Goal: Transaction & Acquisition: Purchase product/service

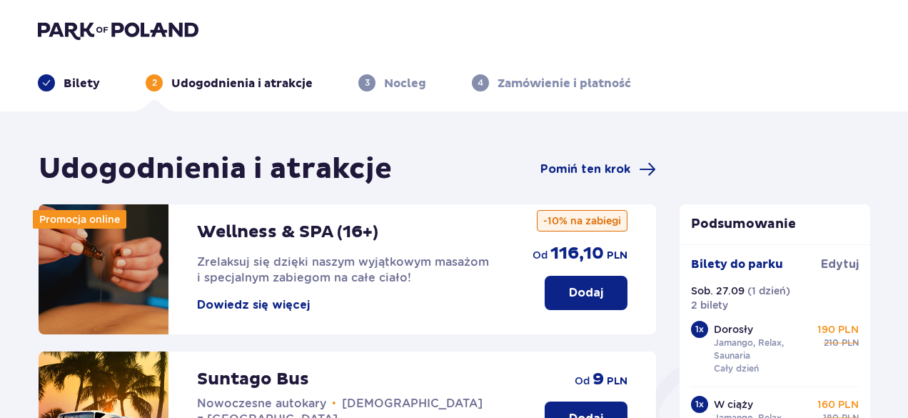
click at [76, 84] on p "Bilety" at bounding box center [82, 84] width 36 height 16
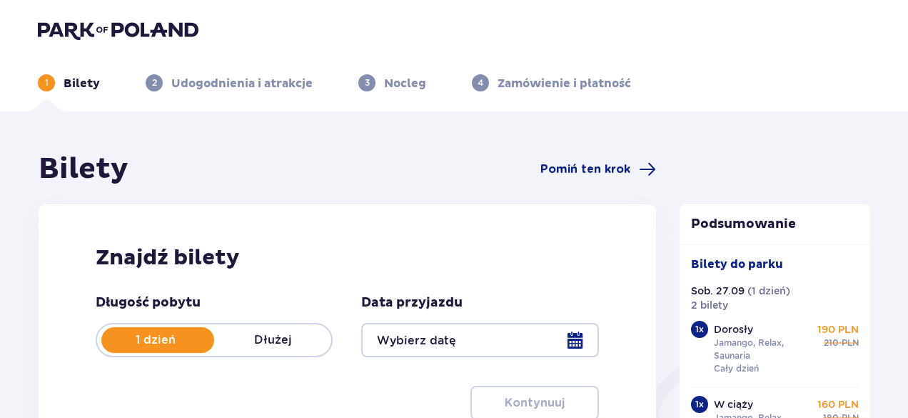
type input "[DATE]"
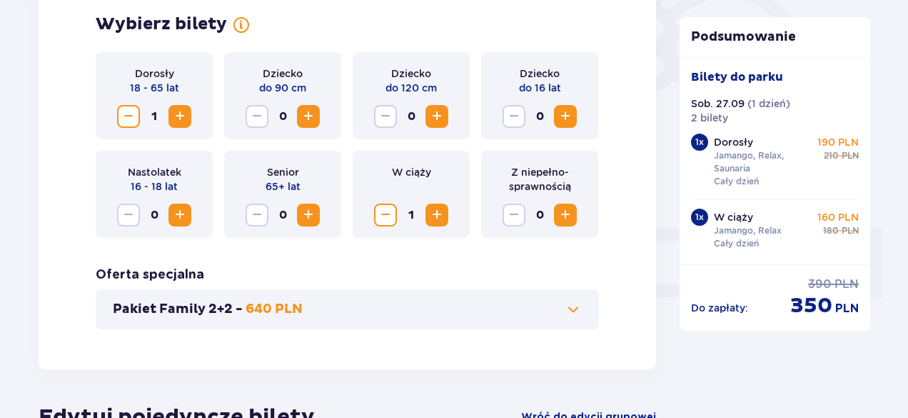
scroll to position [439, 0]
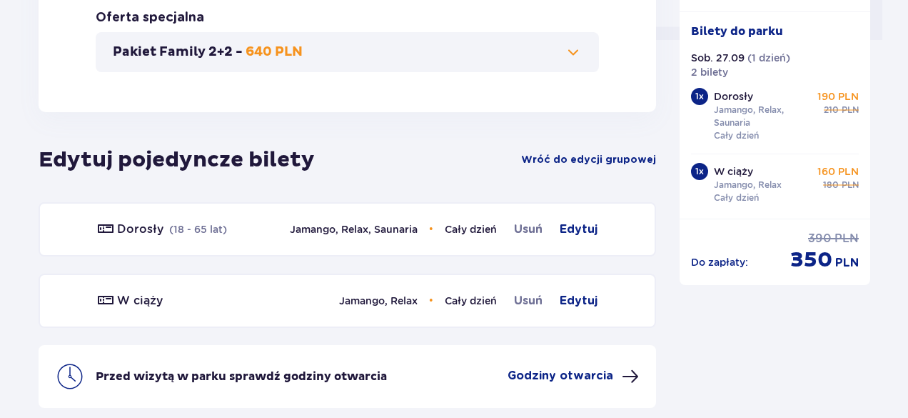
scroll to position [759, 0]
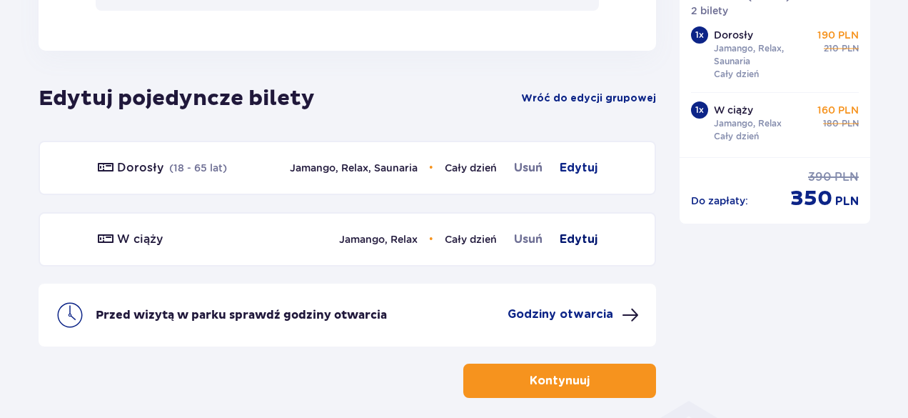
click at [584, 238] on span "Edytuj" at bounding box center [579, 239] width 38 height 17
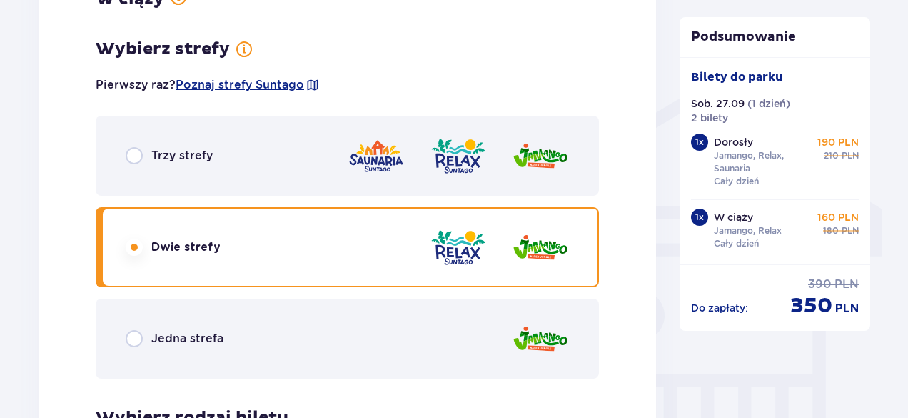
scroll to position [1078, 0]
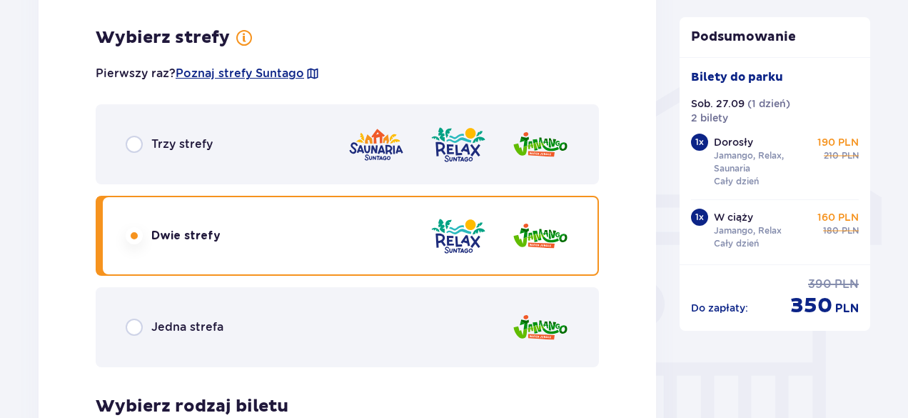
click at [204, 146] on p "Trzy strefy" at bounding box center [181, 144] width 61 height 16
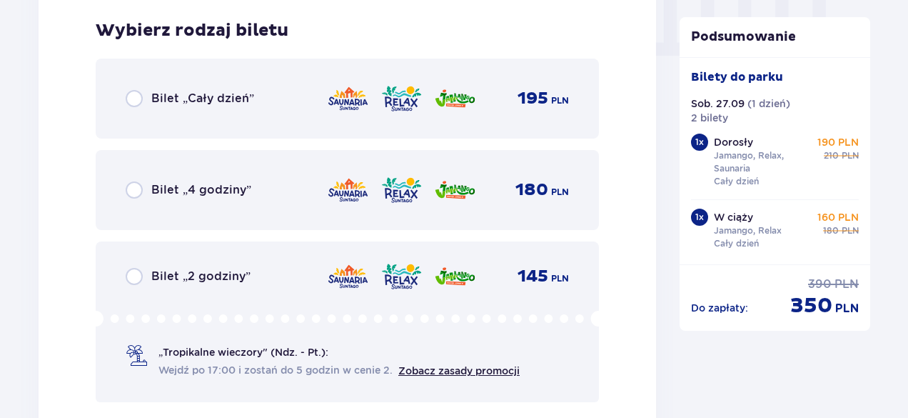
scroll to position [1457, 0]
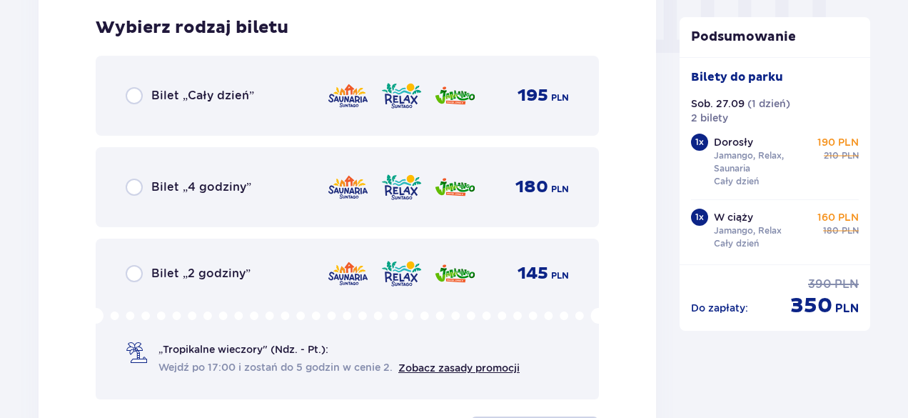
click at [246, 111] on div "Bilet „Cały dzień” 195 PLN" at bounding box center [348, 96] width 444 height 30
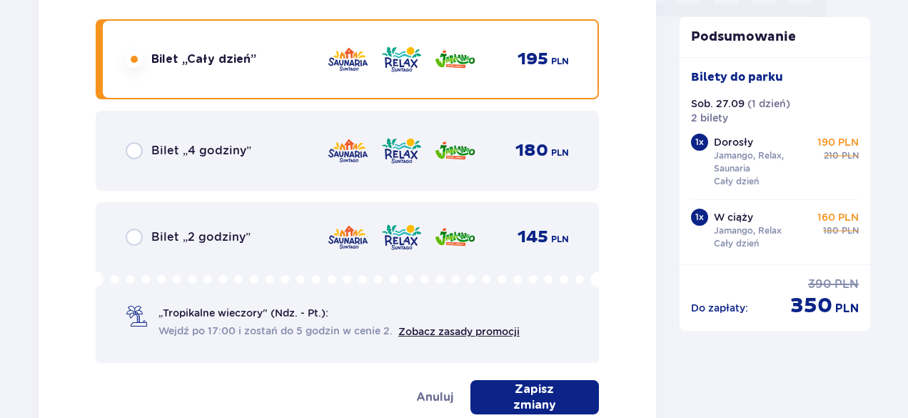
scroll to position [1492, 0]
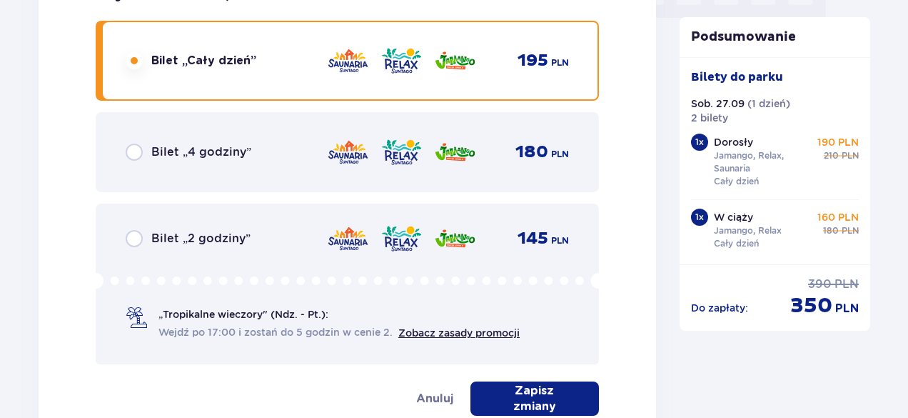
click at [526, 393] on p "Zapisz zmiany" at bounding box center [535, 398] width 83 height 31
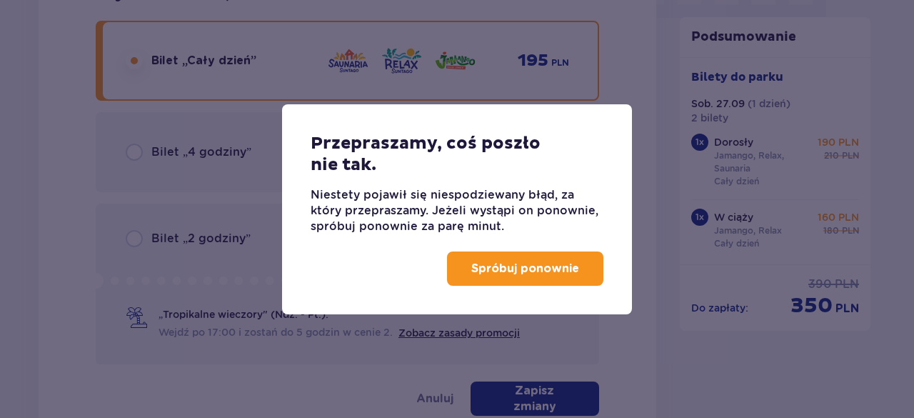
click at [507, 277] on button "Spróbuj ponownie" at bounding box center [525, 268] width 156 height 34
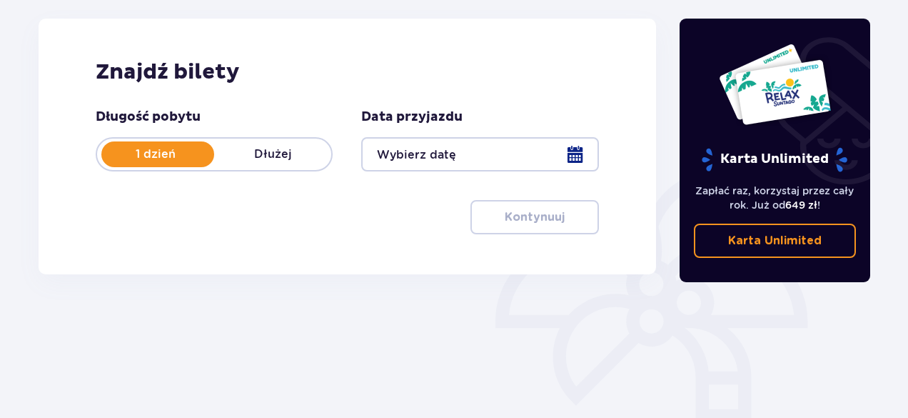
scroll to position [177, 0]
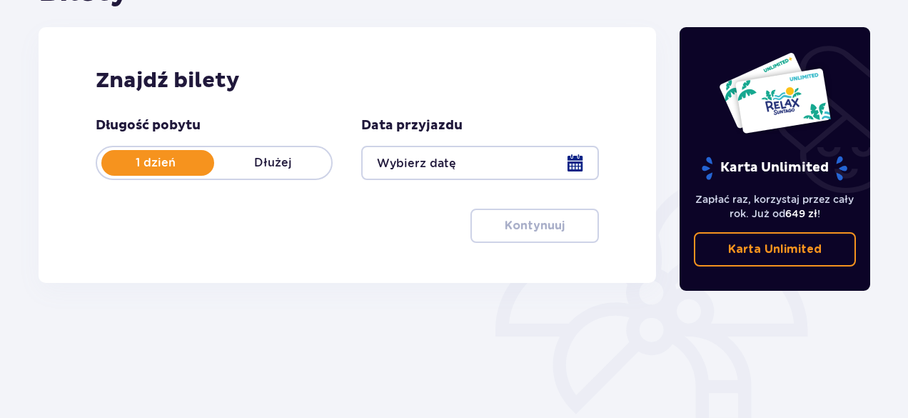
click at [560, 165] on div at bounding box center [479, 163] width 237 height 34
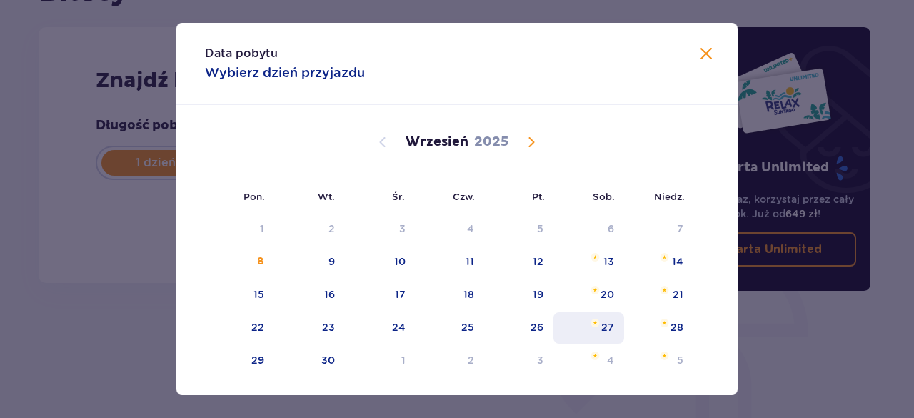
click at [584, 324] on div "27" at bounding box center [589, 327] width 71 height 31
type input "[DATE]"
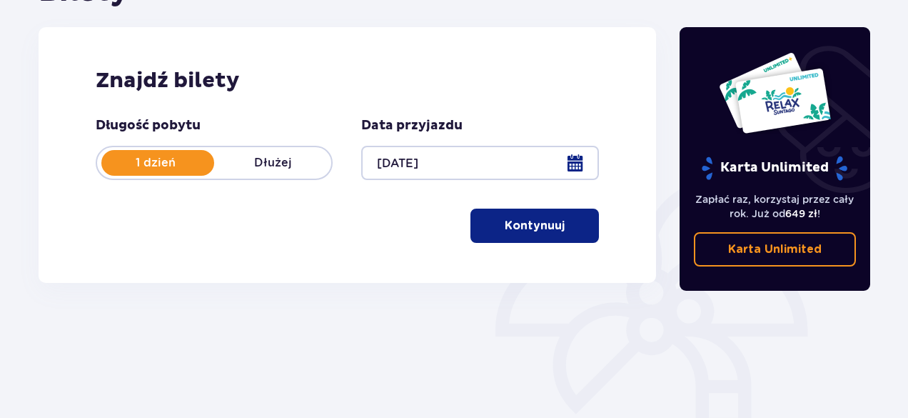
click at [576, 234] on button "Kontynuuj" at bounding box center [535, 226] width 129 height 34
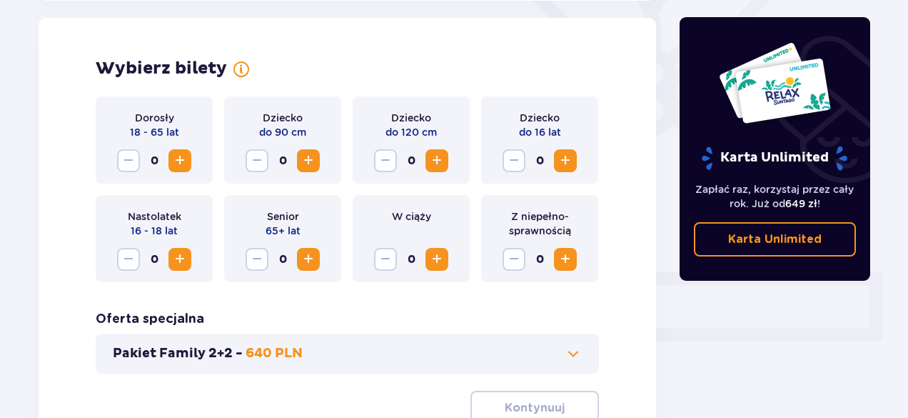
scroll to position [397, 0]
click at [183, 157] on span "Increase" at bounding box center [179, 159] width 17 height 17
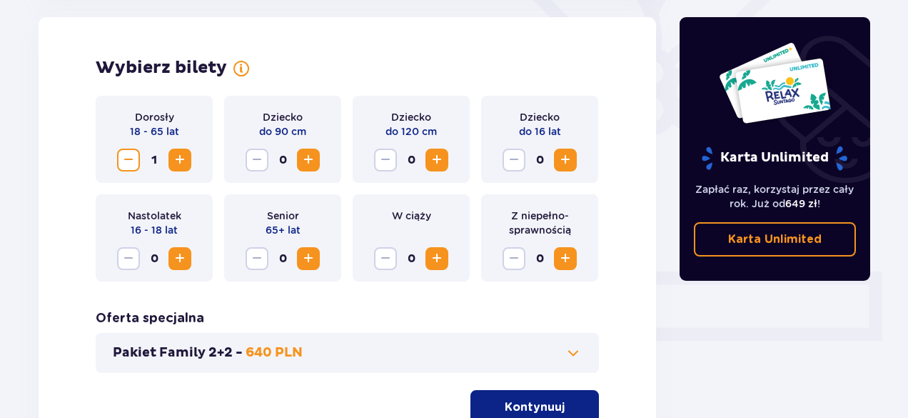
click at [441, 261] on span "Increase" at bounding box center [437, 258] width 17 height 17
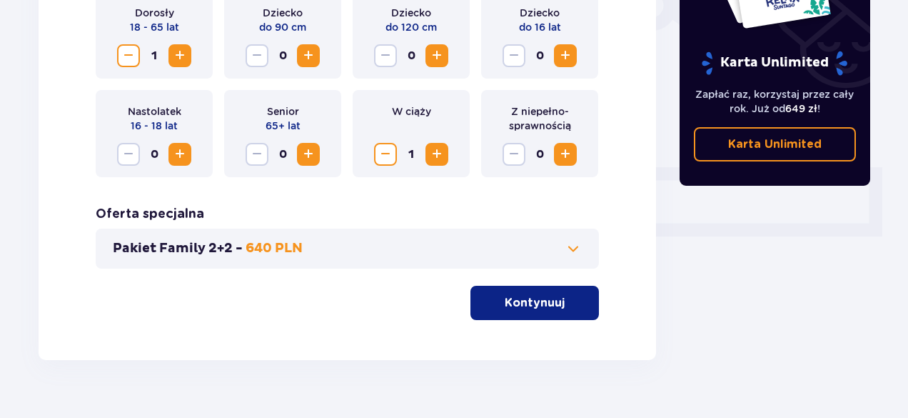
scroll to position [529, 0]
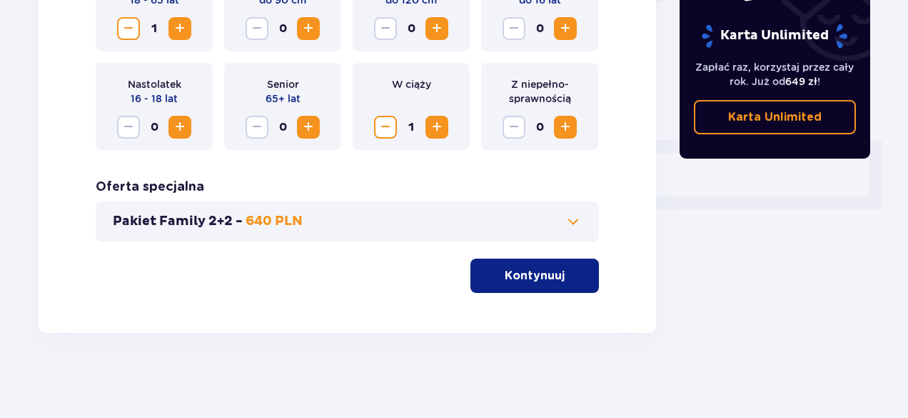
click at [514, 281] on p "Kontynuuj" at bounding box center [535, 276] width 60 height 16
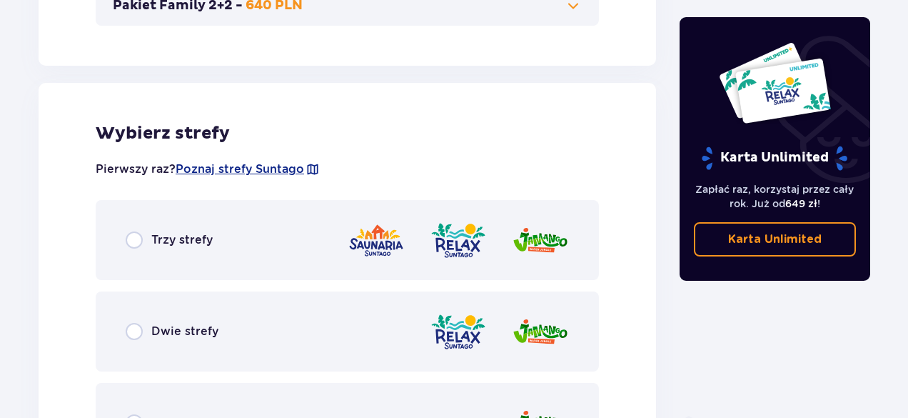
scroll to position [793, 0]
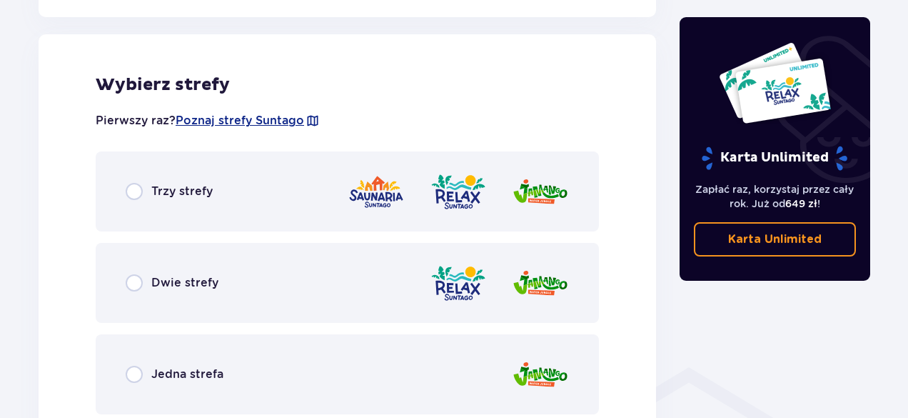
click at [421, 197] on div at bounding box center [458, 191] width 221 height 41
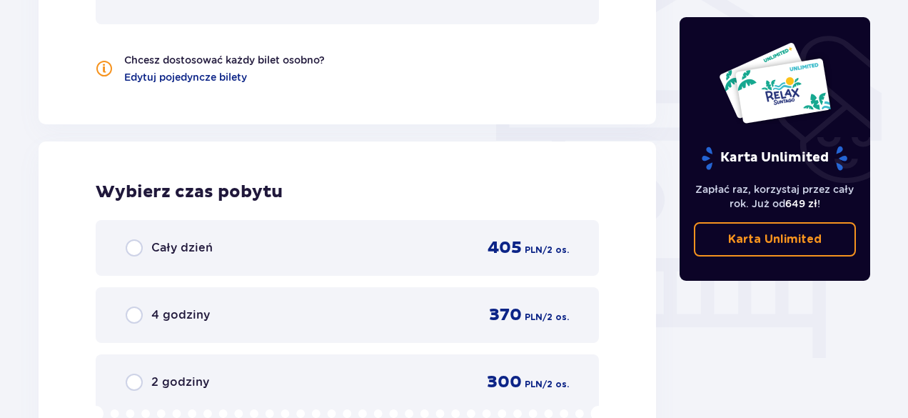
scroll to position [1183, 0]
click at [221, 72] on span "Edytuj pojedyncze bilety" at bounding box center [185, 77] width 123 height 14
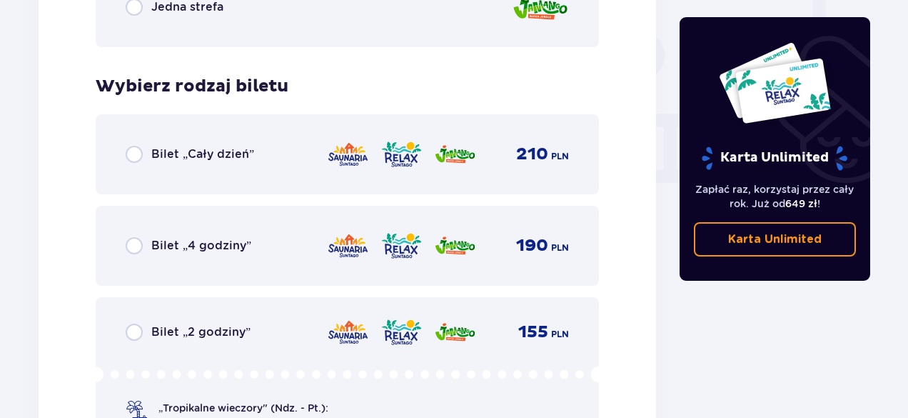
scroll to position [1330, 0]
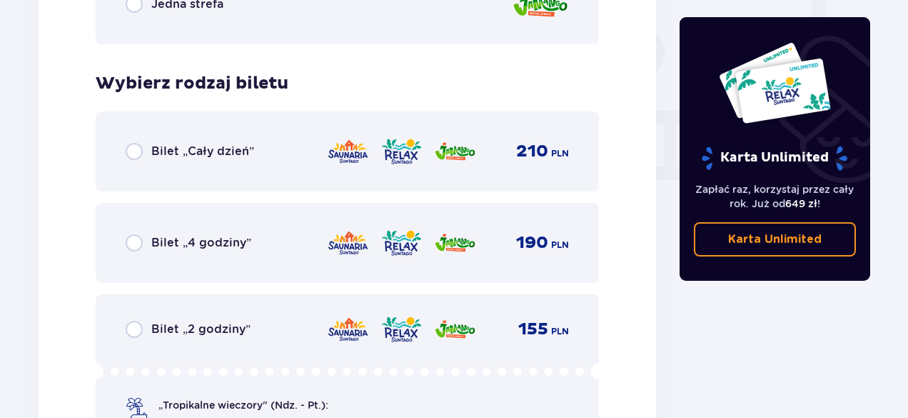
click at [326, 125] on div "Bilet „Cały dzień” 210 PLN" at bounding box center [348, 151] width 504 height 80
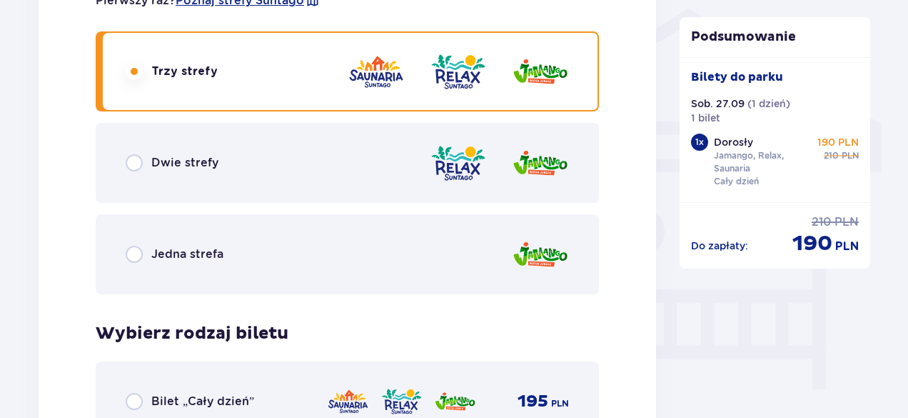
scroll to position [1334, 0]
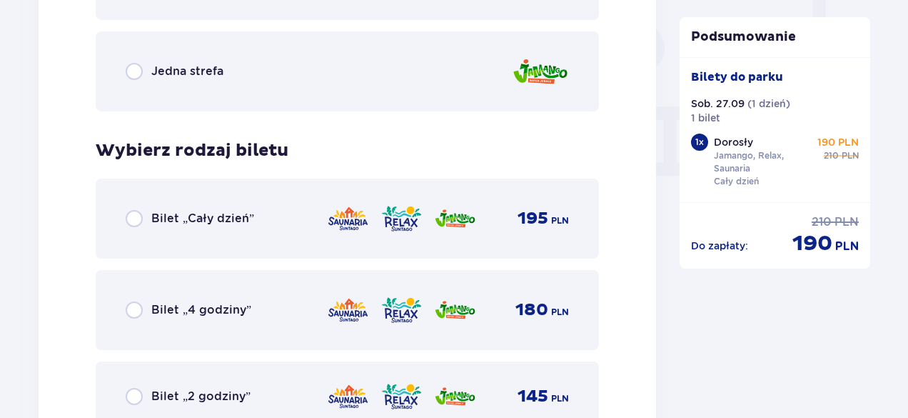
click at [311, 217] on div "Bilet „Cały dzień” 195 PLN" at bounding box center [348, 219] width 444 height 30
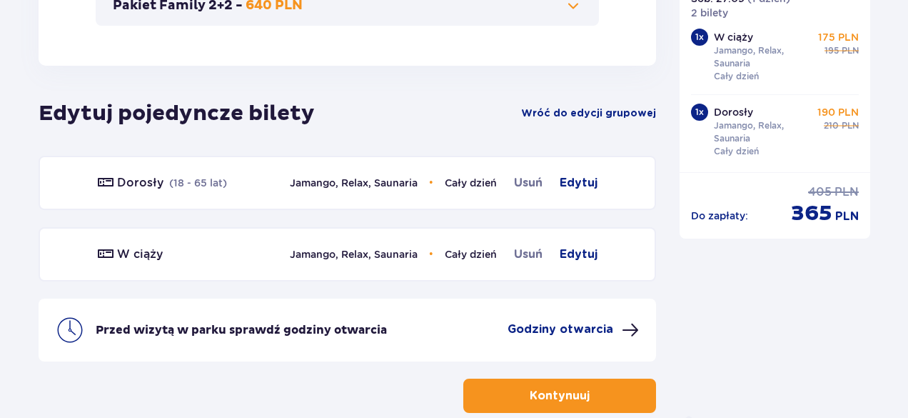
scroll to position [824, 0]
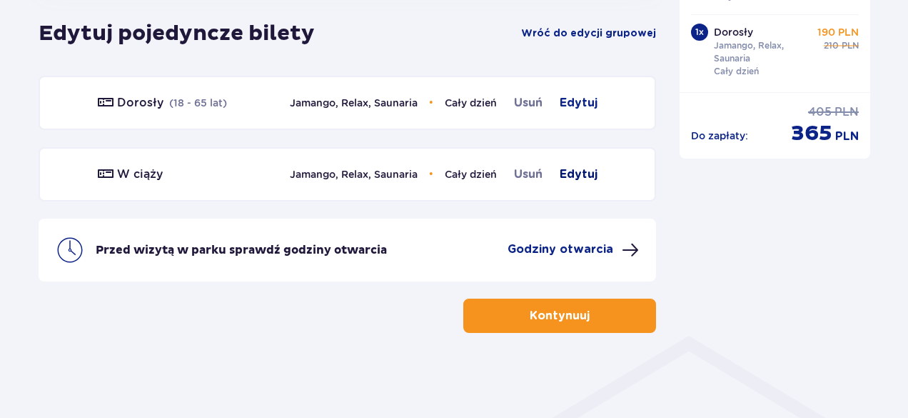
click at [569, 170] on span "Edytuj" at bounding box center [579, 174] width 38 height 17
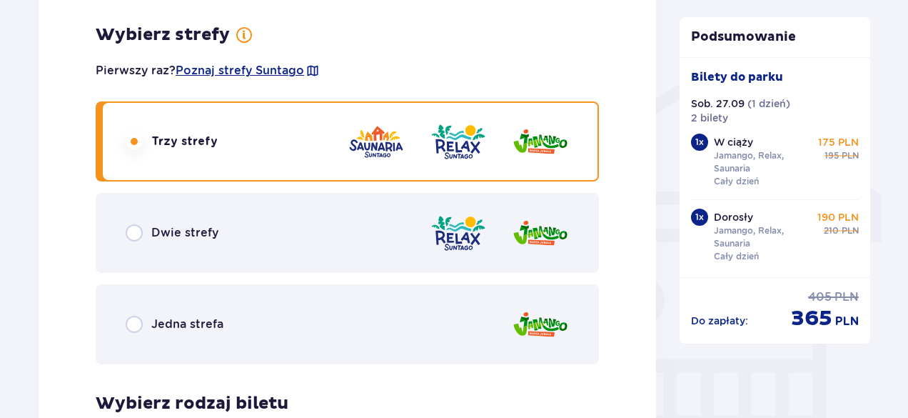
scroll to position [1091, 0]
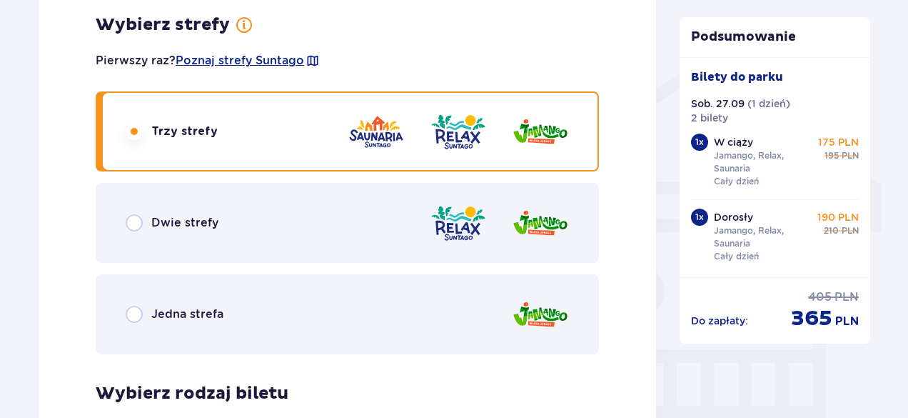
click at [364, 205] on div "Dwie strefy" at bounding box center [348, 223] width 504 height 80
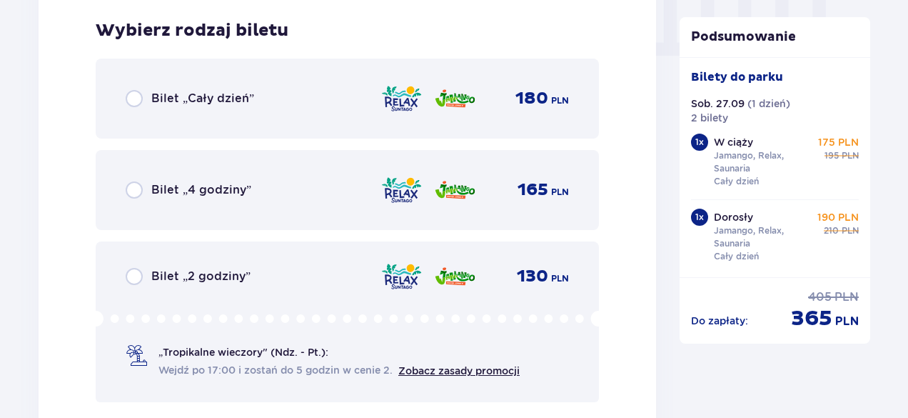
scroll to position [1457, 0]
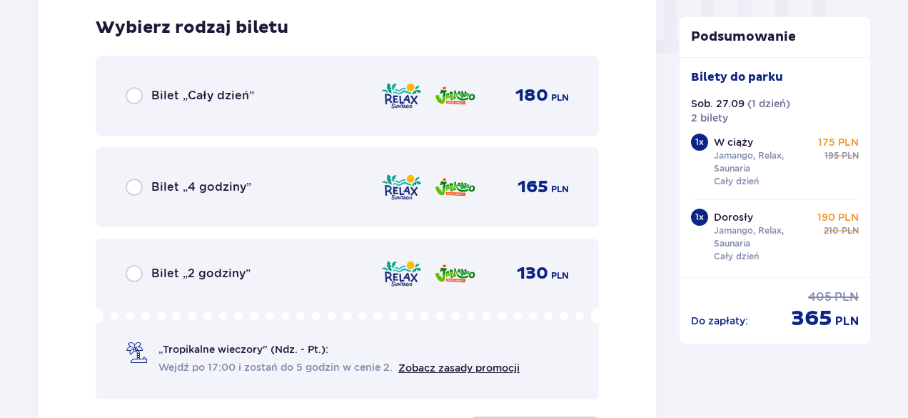
click at [371, 111] on div "Bilet „Cały dzień” 180 PLN" at bounding box center [348, 96] width 504 height 80
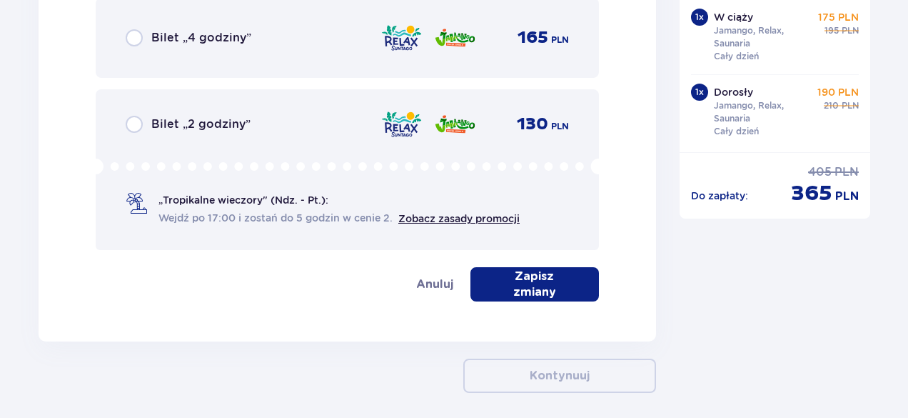
scroll to position [1607, 0]
click at [535, 282] on p "Zapisz zmiany" at bounding box center [535, 283] width 83 height 31
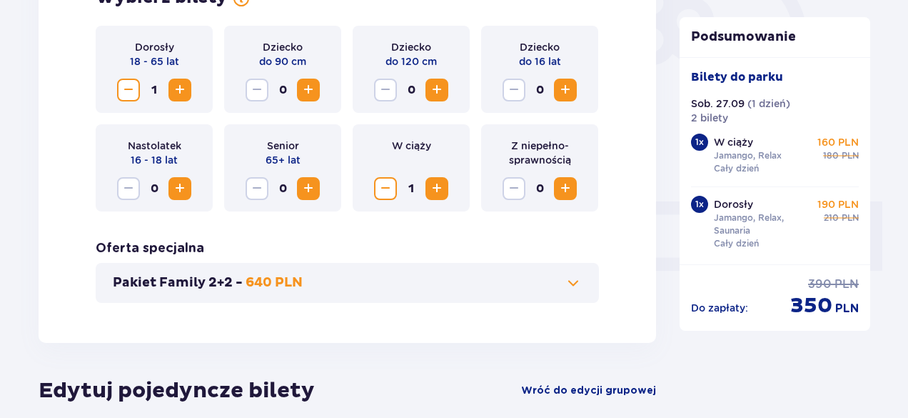
scroll to position [753, 0]
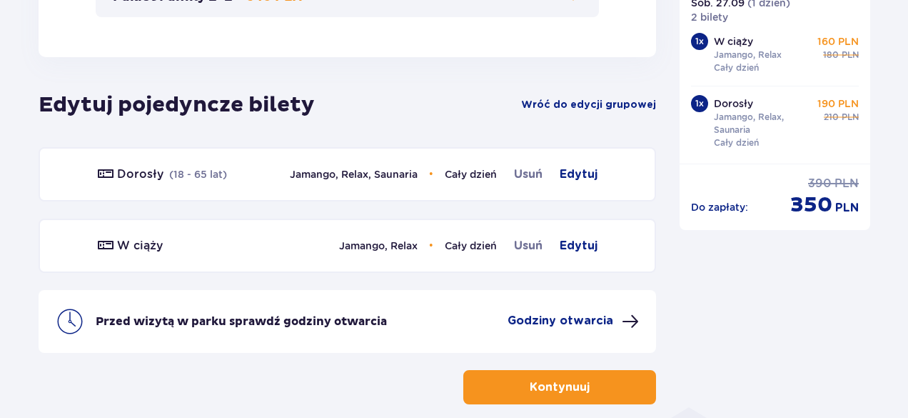
click at [581, 381] on button "Kontynuuj" at bounding box center [560, 387] width 193 height 34
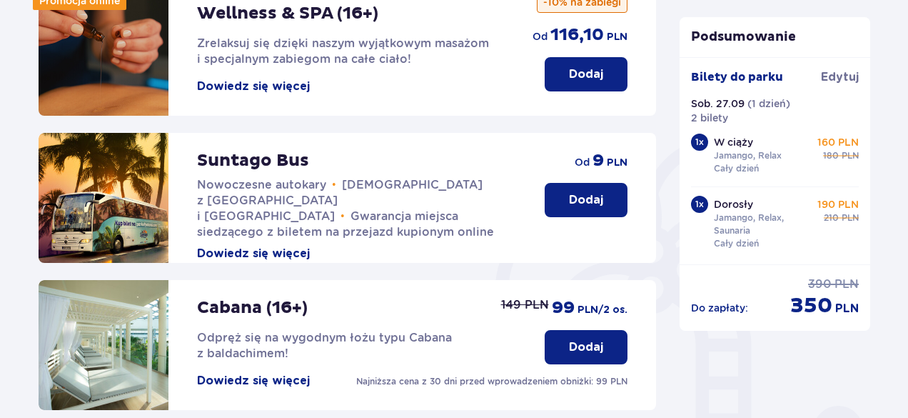
scroll to position [143, 0]
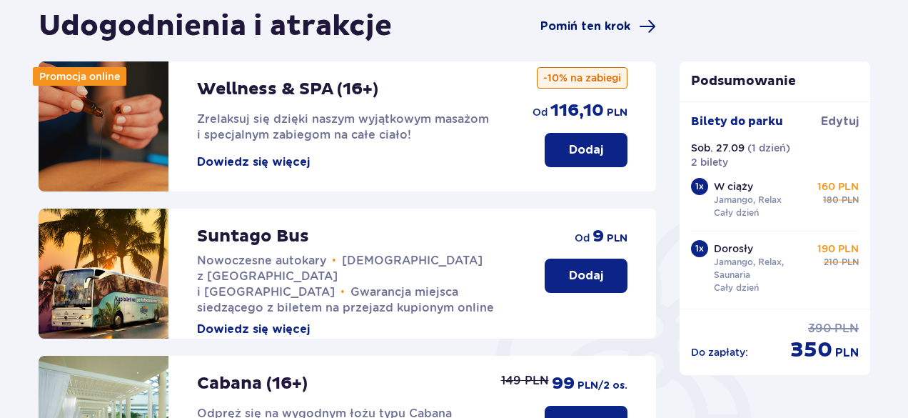
click at [596, 26] on span "Pomiń ten krok" at bounding box center [586, 27] width 90 height 16
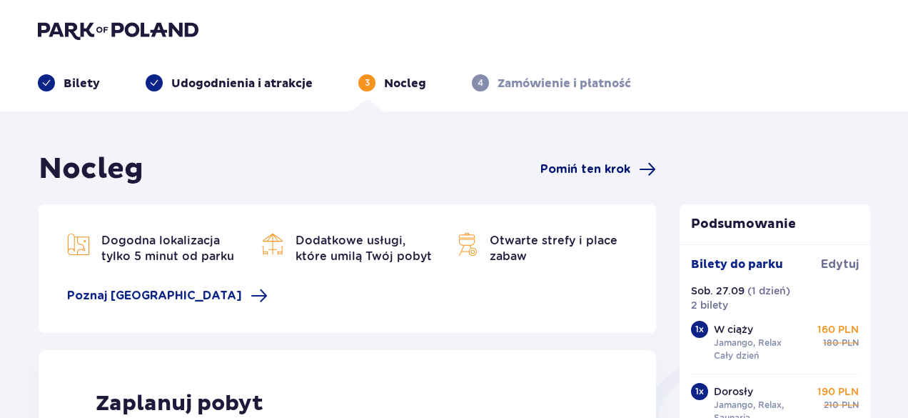
click at [593, 171] on span "Pomiń ten krok" at bounding box center [586, 169] width 90 height 16
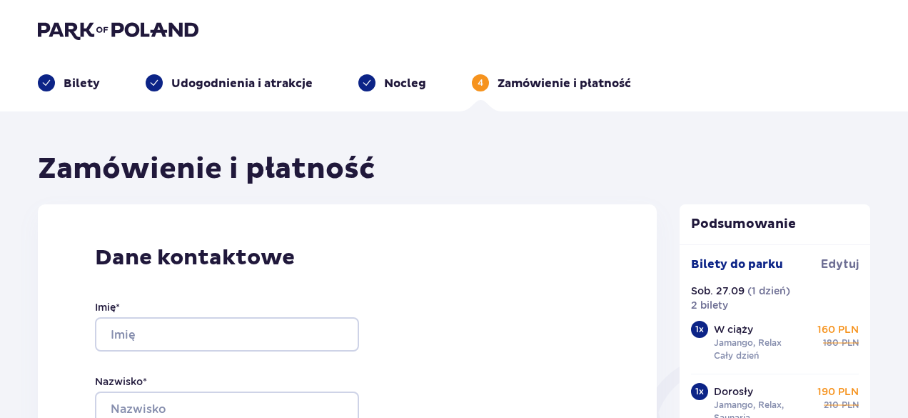
scroll to position [143, 0]
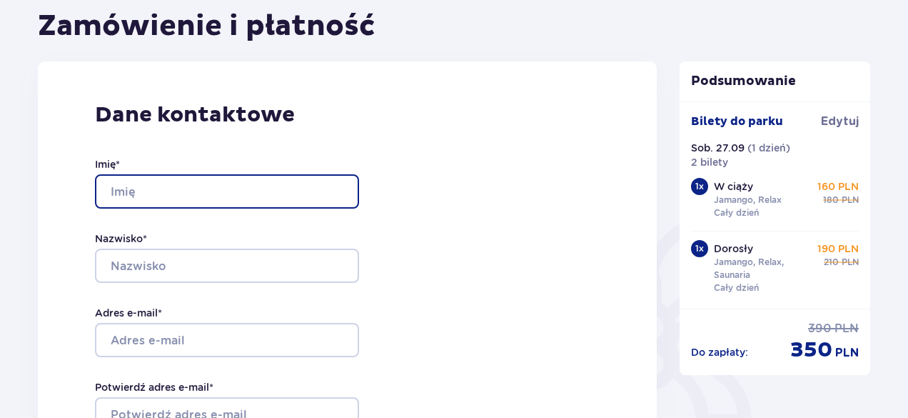
click at [113, 179] on input "Imię *" at bounding box center [227, 191] width 264 height 34
type input "Jakub"
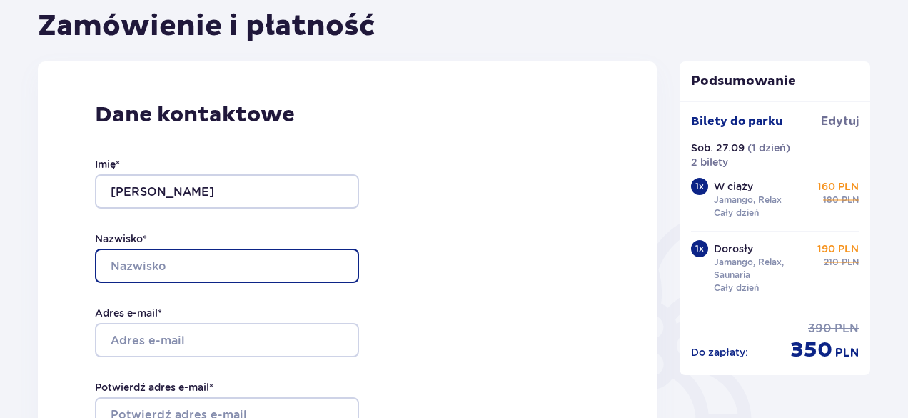
type input "Jóźwiak"
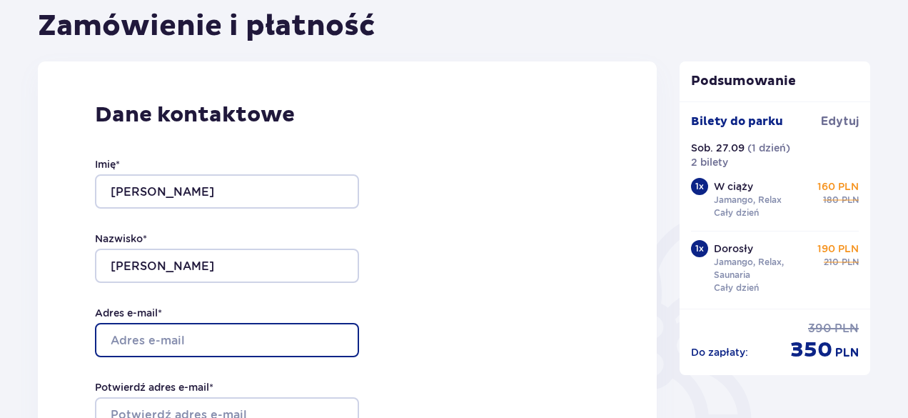
type input "jakub.jozwiak@cibesliftgroup.com"
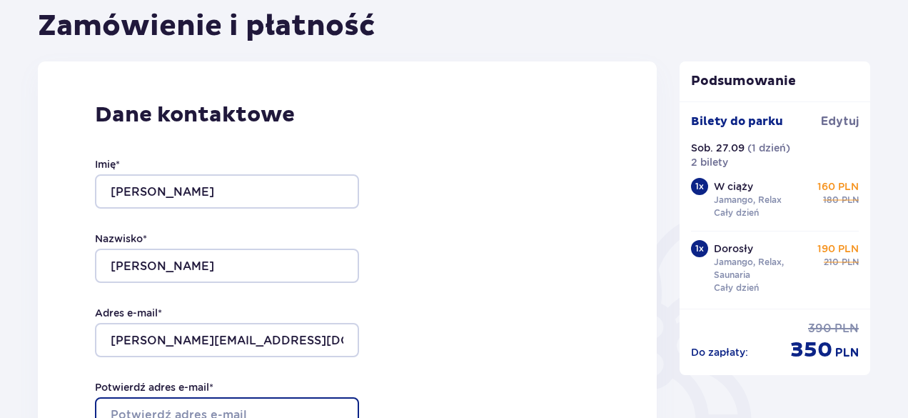
type input "jakub.jozwiak@cibesliftgroup.com"
type input "795214907"
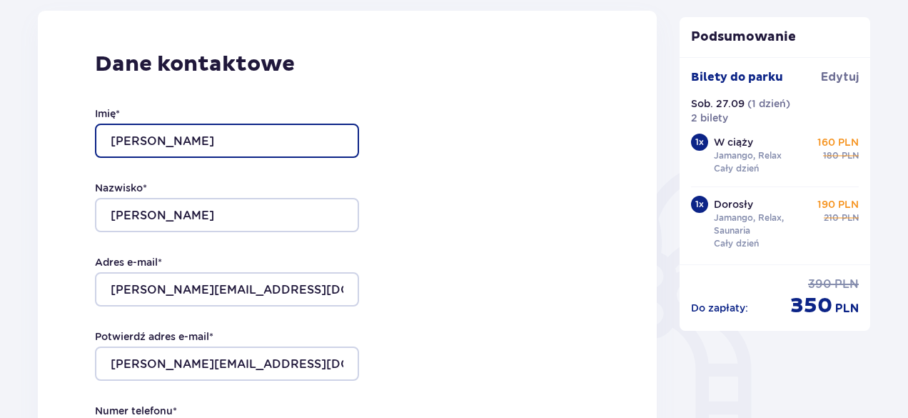
scroll to position [214, 0]
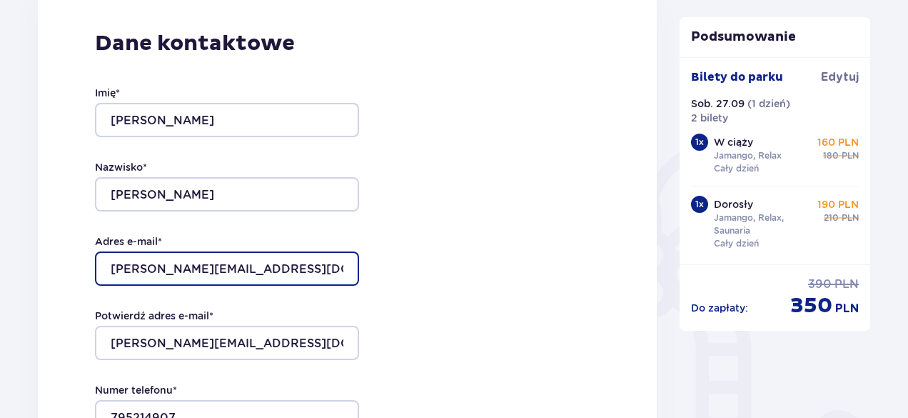
click at [318, 261] on input "jakub.jozwiak@cibesliftgroup.com" at bounding box center [227, 268] width 264 height 34
drag, startPoint x: 323, startPoint y: 265, endPoint x: 201, endPoint y: 274, distance: 121.7
click at [201, 274] on input "jakub.jozwiak@cibesliftgroup.com" at bounding box center [227, 268] width 264 height 34
click at [339, 269] on input "jakub.jozwiak@cibesliftgroup.com" at bounding box center [227, 268] width 264 height 34
drag, startPoint x: 324, startPoint y: 274, endPoint x: 47, endPoint y: 279, distance: 277.2
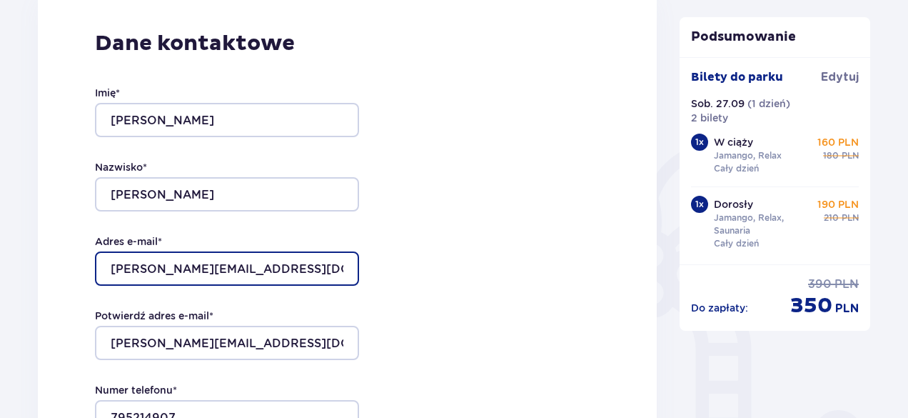
click at [47, 279] on div "Dane kontaktowe Imię * Jakub Nazwisko * Jóźwiak Adres e-mail * jakub.jozwiak@ci…" at bounding box center [347, 290] width 619 height 600
type input "jakubjozwiak19999@gmail.com"
click at [306, 264] on input "jakubjozwiak19999@gmail.com" at bounding box center [227, 268] width 264 height 34
drag, startPoint x: 312, startPoint y: 262, endPoint x: 39, endPoint y: 264, distance: 272.8
click at [39, 264] on div "Dane kontaktowe Imię * Jakub Nazwisko * Jóźwiak Adres e-mail * jakubjozwiak1999…" at bounding box center [347, 290] width 619 height 600
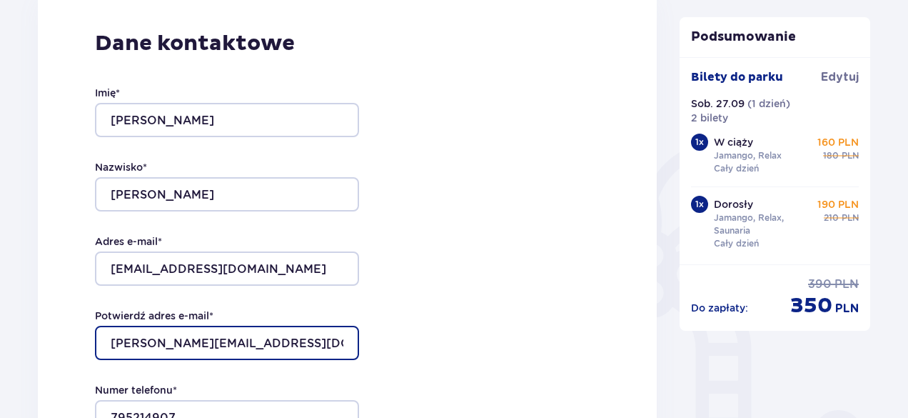
click at [351, 339] on input "jakub.jozwiak@cibesliftgroup.com" at bounding box center [227, 343] width 264 height 34
drag, startPoint x: 334, startPoint y: 342, endPoint x: 0, endPoint y: 344, distance: 334.3
paste input "jozwiak19999@gmail"
type input "jakubjozwiak19999@gmail.com"
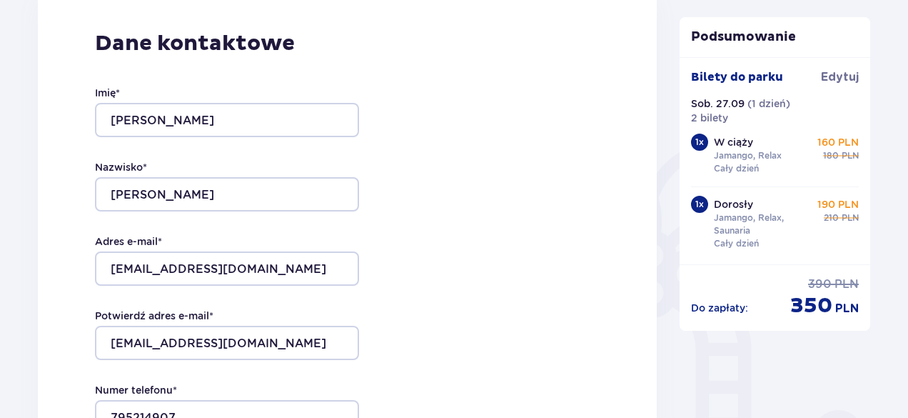
click at [447, 289] on div "Dane kontaktowe Imię * Jakub Nazwisko * Jóźwiak Adres e-mail * jakubjozwiak1999…" at bounding box center [347, 290] width 619 height 600
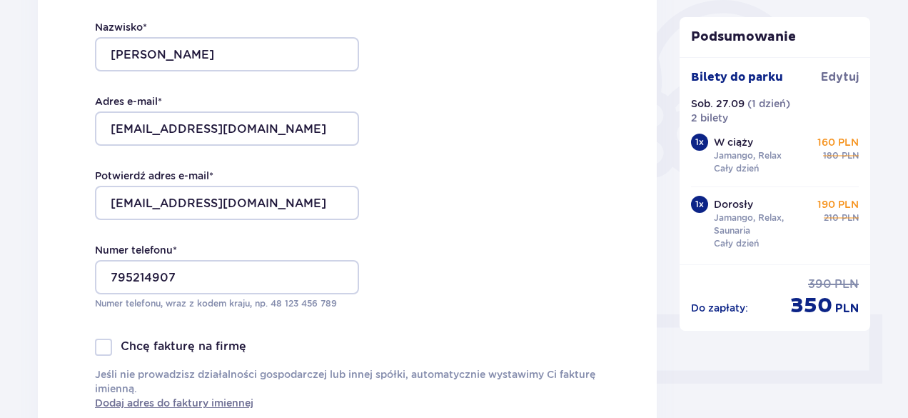
scroll to position [357, 0]
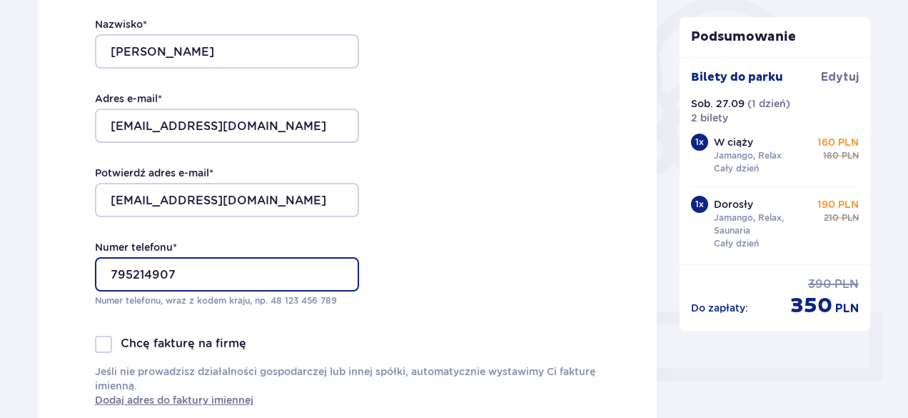
click at [224, 264] on input "795214907" at bounding box center [227, 274] width 264 height 34
drag, startPoint x: 236, startPoint y: 269, endPoint x: 63, endPoint y: 272, distance: 172.9
click at [63, 272] on div "Dane kontaktowe Imię * Jakub Nazwisko * Jóźwiak Adres e-mail * jakubjozwiak1999…" at bounding box center [347, 147] width 619 height 600
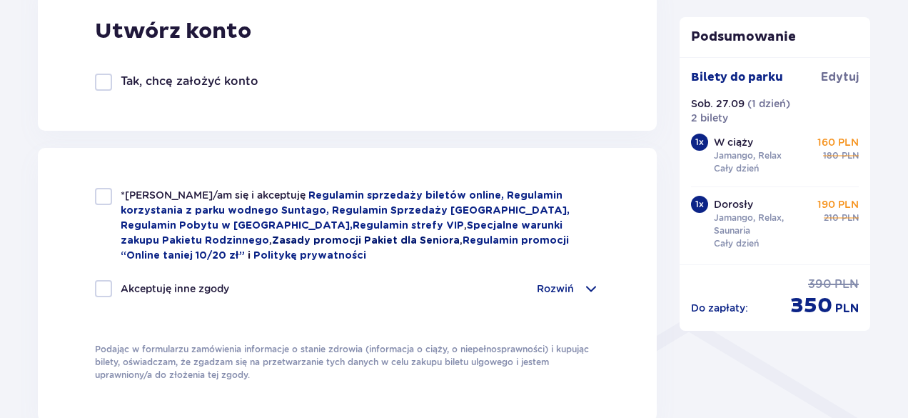
scroll to position [857, 0]
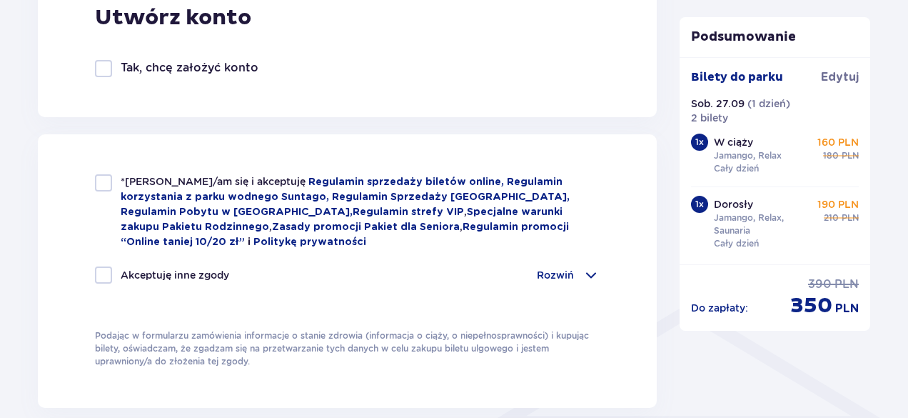
type input "798163335"
click at [108, 181] on div at bounding box center [103, 182] width 17 height 17
checkbox input "true"
click at [564, 271] on p "Rozwiń" at bounding box center [555, 275] width 37 height 14
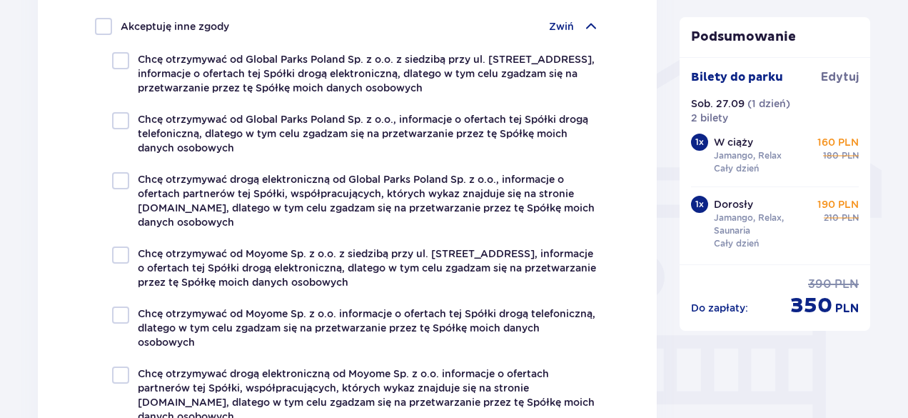
scroll to position [928, 0]
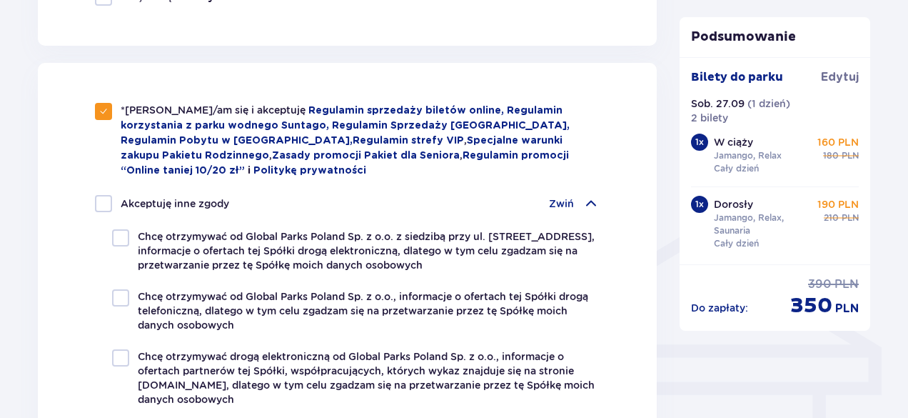
click at [580, 195] on div "Zwiń" at bounding box center [574, 203] width 51 height 17
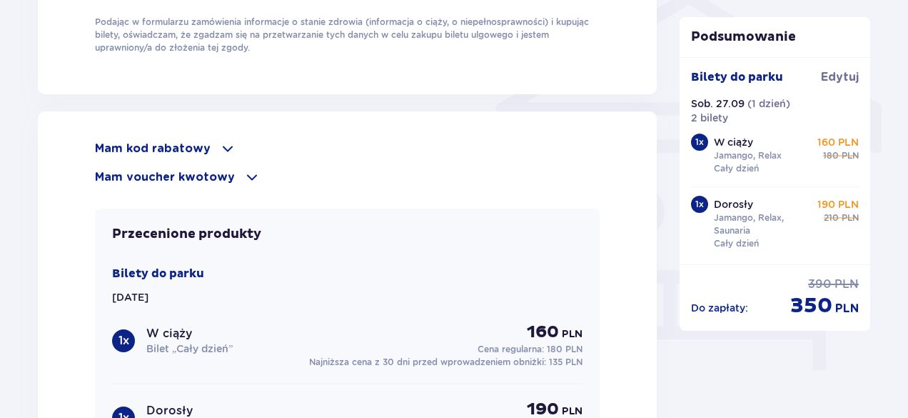
scroll to position [1214, 0]
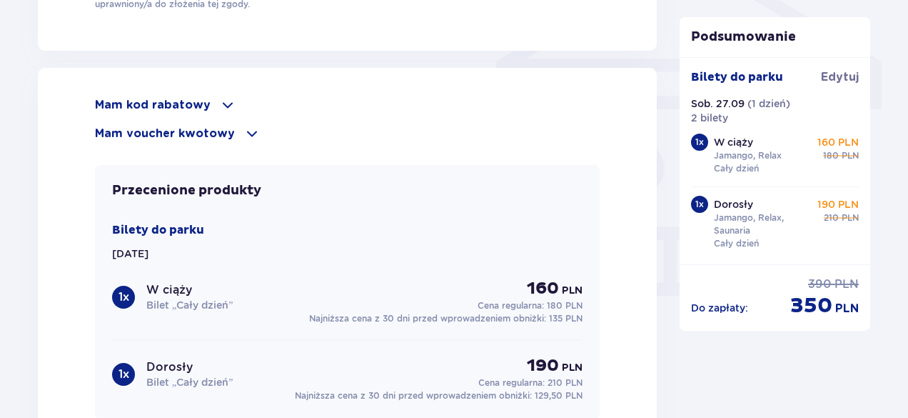
click at [236, 129] on div "Mam voucher kwotowy" at bounding box center [347, 133] width 505 height 17
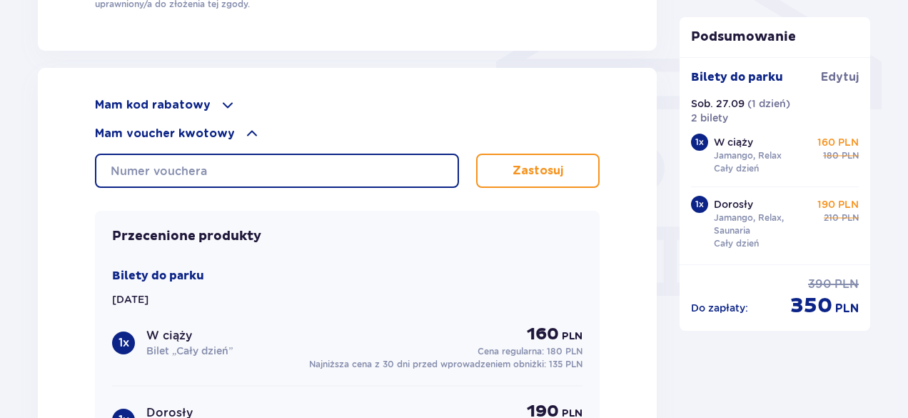
click at [247, 159] on input "text" at bounding box center [277, 171] width 364 height 34
type input "0630001062308377"
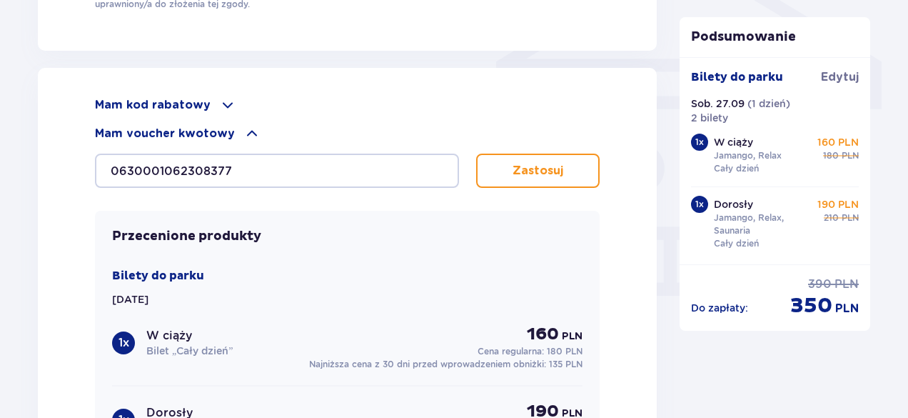
click at [559, 169] on p "Zastosuj" at bounding box center [538, 171] width 51 height 16
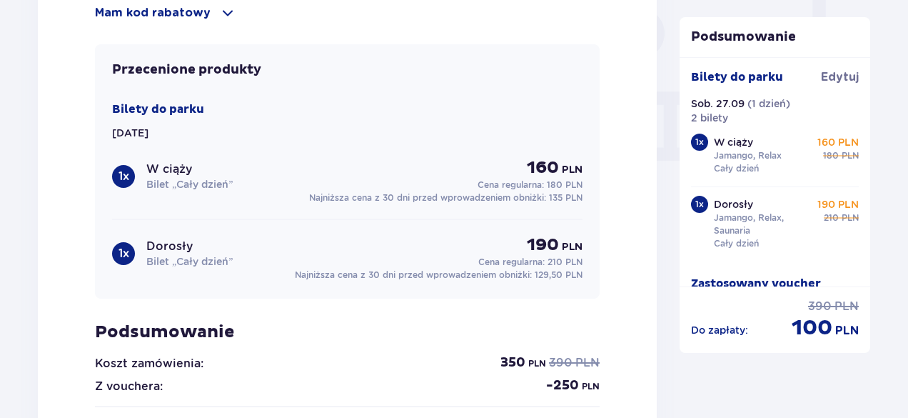
scroll to position [1500, 0]
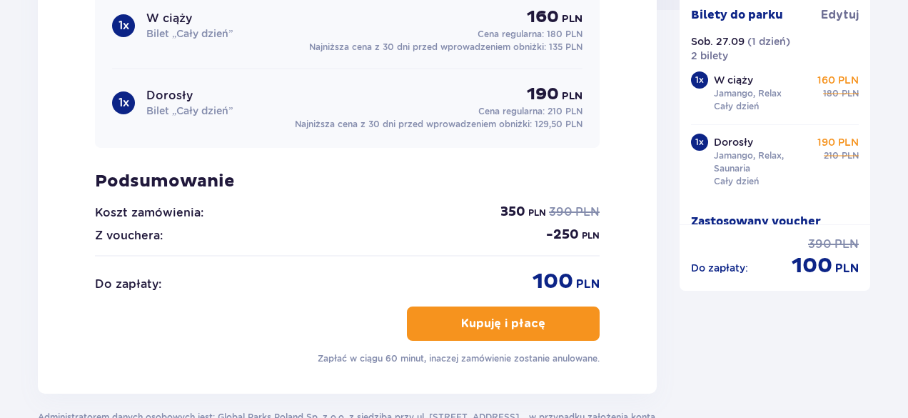
click at [509, 320] on p "Kupuję i płacę" at bounding box center [503, 324] width 84 height 16
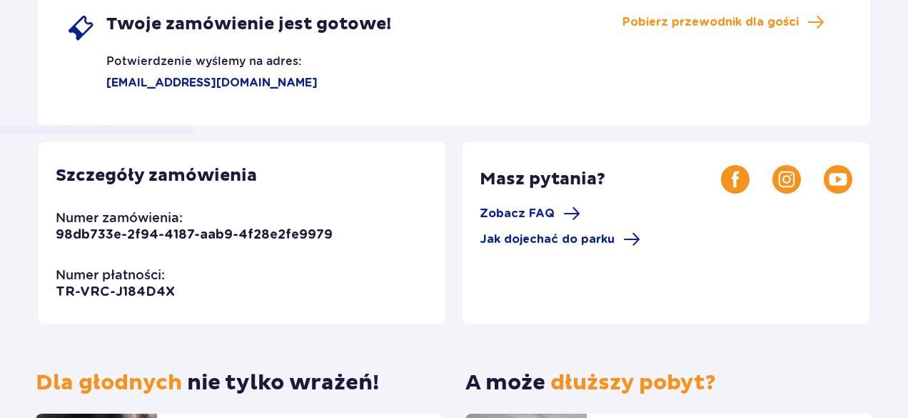
scroll to position [286, 0]
